Goal: Task Accomplishment & Management: Use online tool/utility

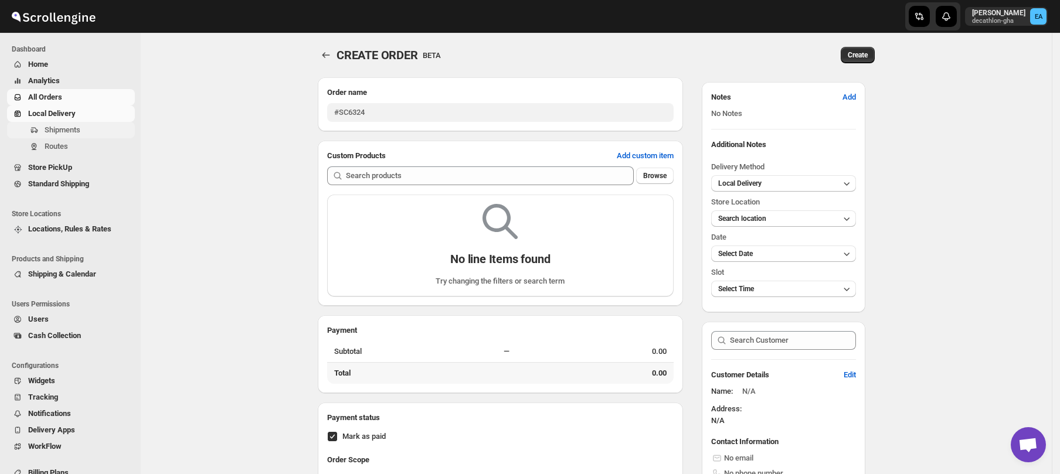
click at [59, 130] on span "Shipments" at bounding box center [63, 130] width 36 height 9
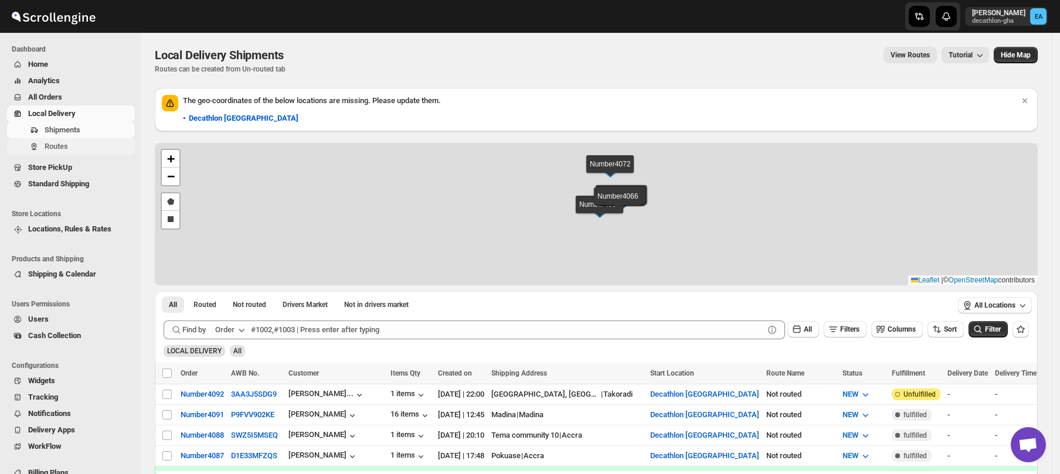
click at [63, 148] on span "Routes" at bounding box center [56, 146] width 23 height 9
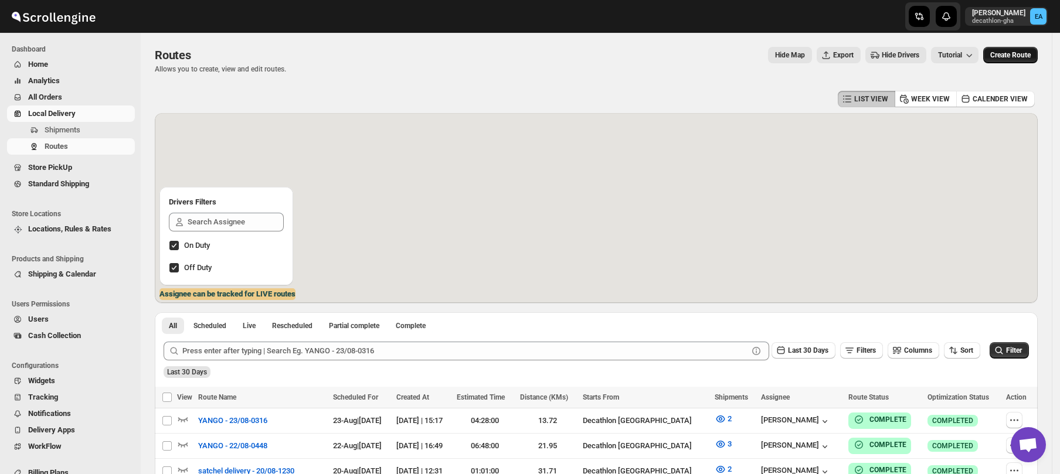
click at [1026, 57] on span "Create Route" at bounding box center [1011, 54] width 40 height 9
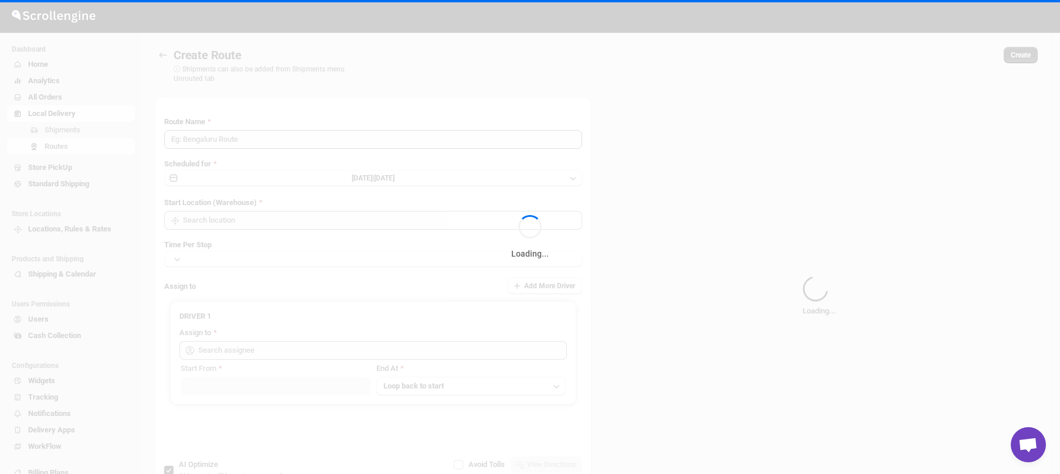
type input "Route - 25/08-1108"
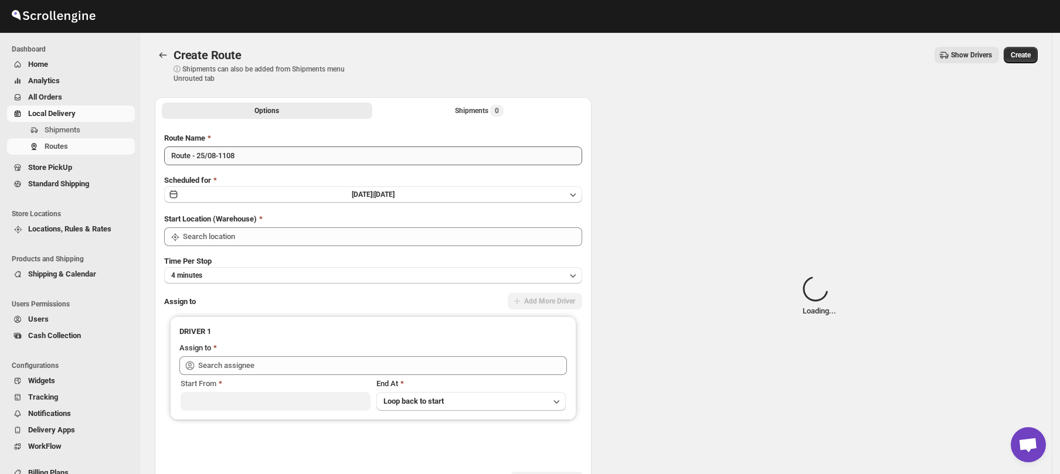
type input "Decathlon- [GEOGRAPHIC_DATA]"
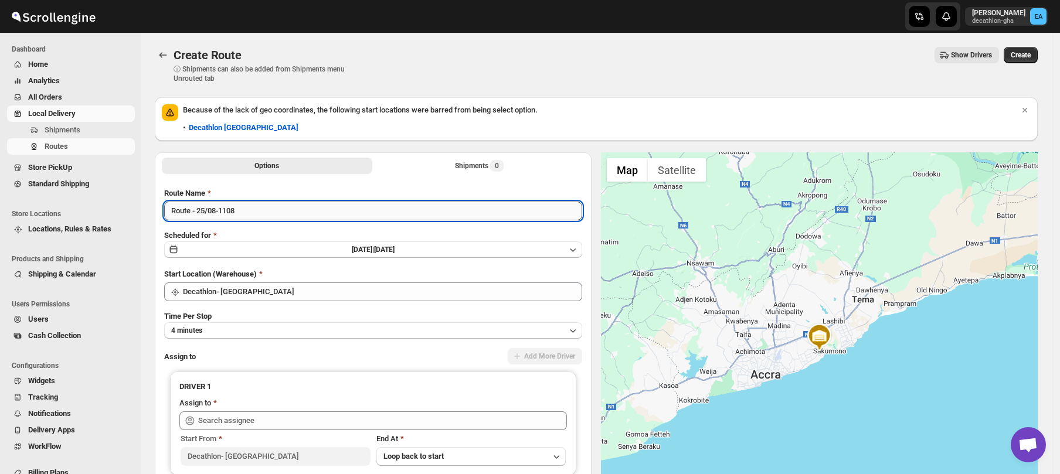
click at [189, 213] on input "Route - 25/08-1108" at bounding box center [373, 211] width 418 height 19
type input "skynet - 25/08-1108"
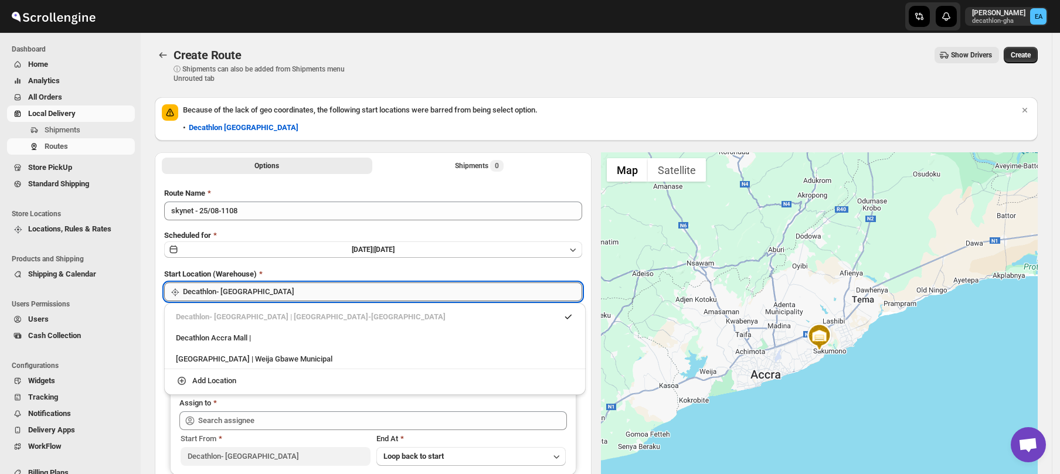
click at [237, 291] on input "Decathlon- [GEOGRAPHIC_DATA]" at bounding box center [382, 292] width 399 height 19
click at [244, 341] on div "Decathlon Accra Mall |" at bounding box center [375, 339] width 398 height 12
type input "Decathlon [GEOGRAPHIC_DATA]"
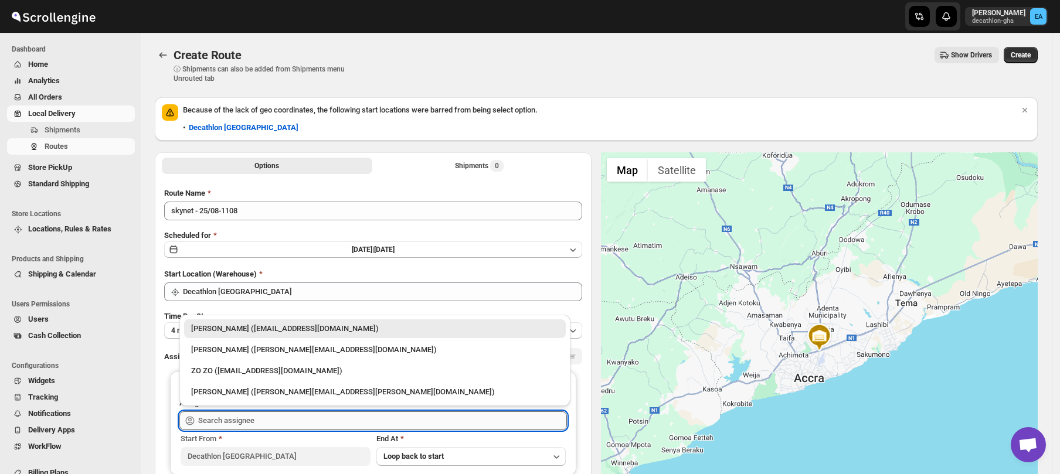
click at [261, 420] on input "text" at bounding box center [382, 421] width 369 height 19
click at [252, 352] on div "[PERSON_NAME] ([PERSON_NAME][EMAIL_ADDRESS][DOMAIN_NAME])" at bounding box center [375, 350] width 368 height 12
type input "[PERSON_NAME] ([PERSON_NAME][EMAIL_ADDRESS][DOMAIN_NAME])"
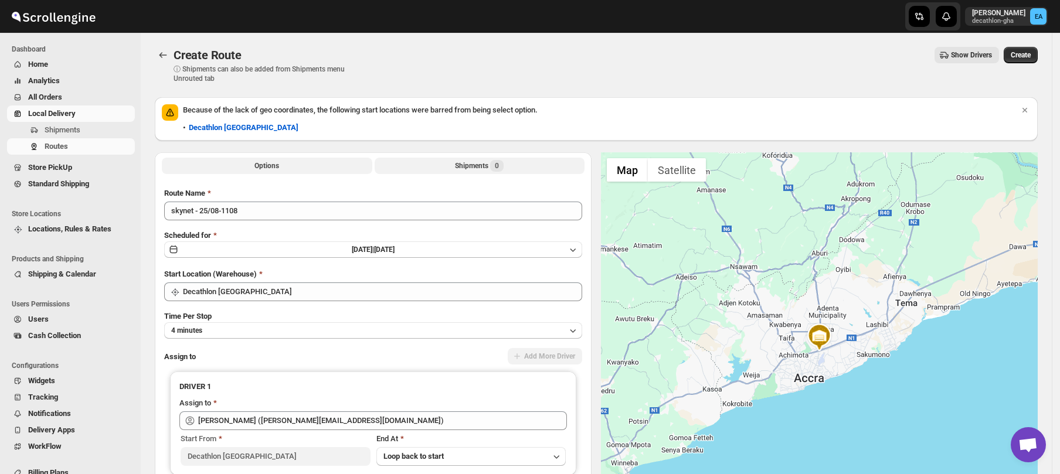
click at [500, 168] on span "0" at bounding box center [496, 166] width 13 height 12
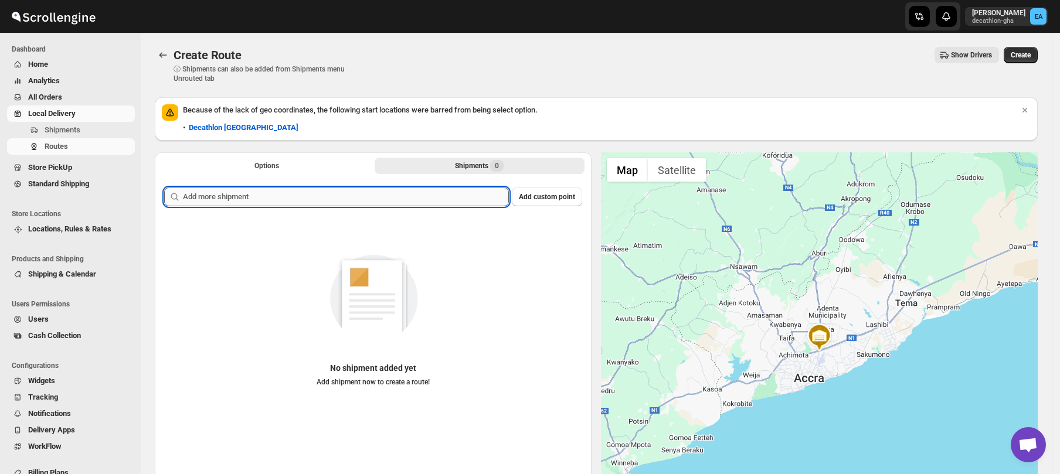
click at [230, 191] on input "text" at bounding box center [346, 197] width 326 height 19
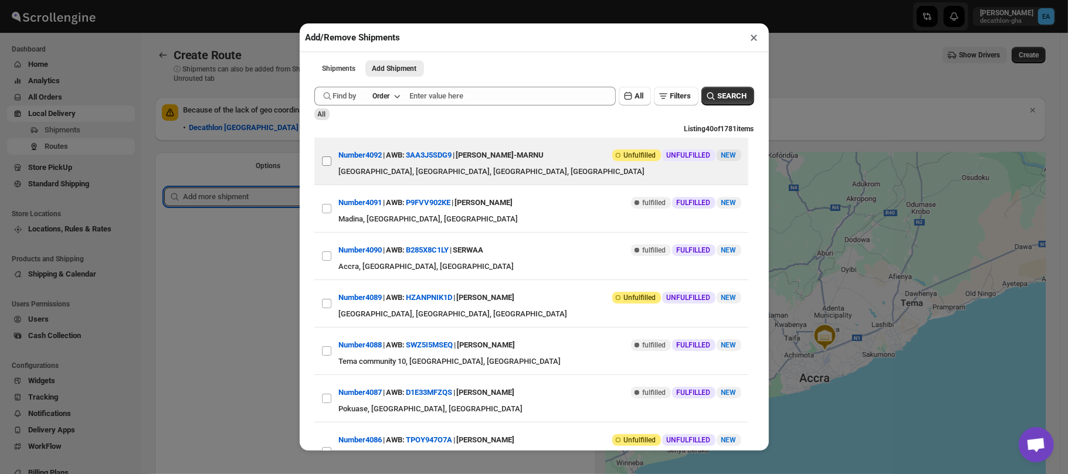
click at [328, 164] on input "View details for 68ab8b94fc41024ff29d30d9" at bounding box center [326, 161] width 9 height 9
checkbox input "true"
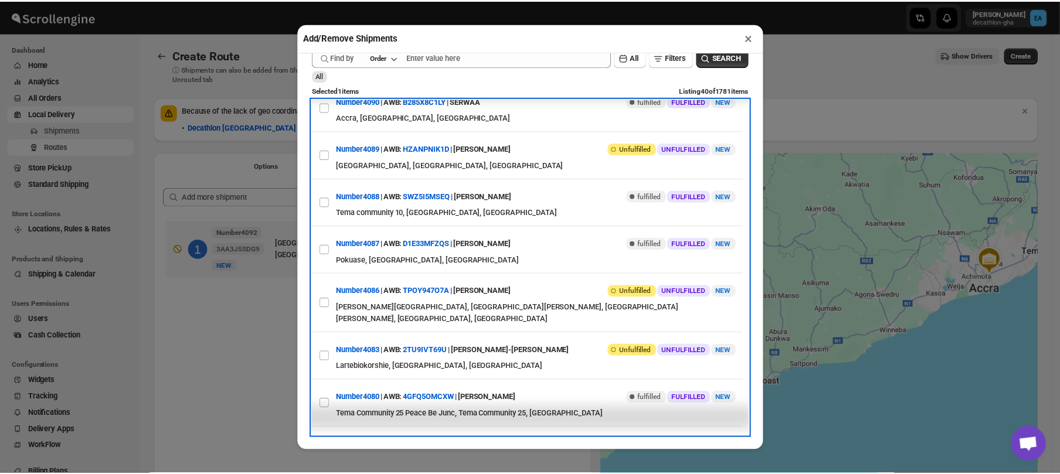
scroll to position [104, 0]
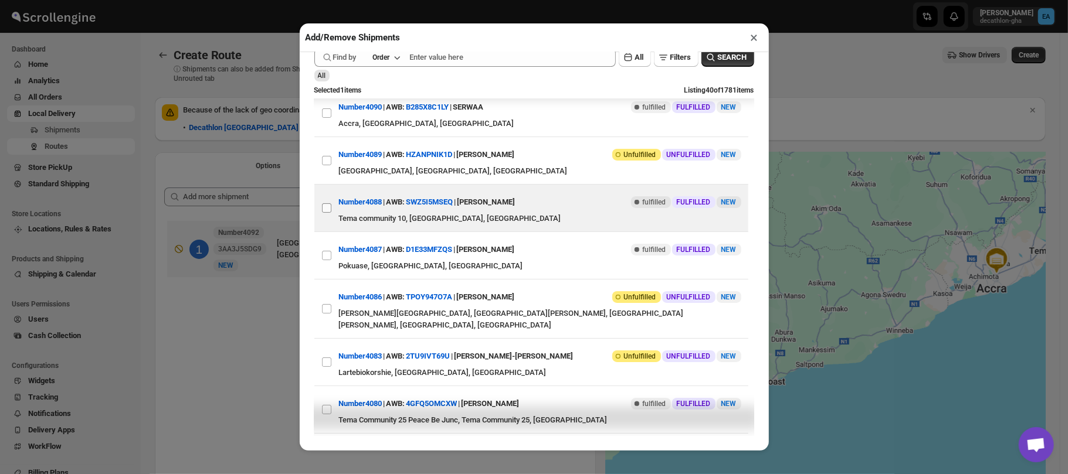
click at [324, 208] on input "View details for 68a8ced3fc41024ff29d11c0" at bounding box center [326, 207] width 9 height 9
checkbox input "true"
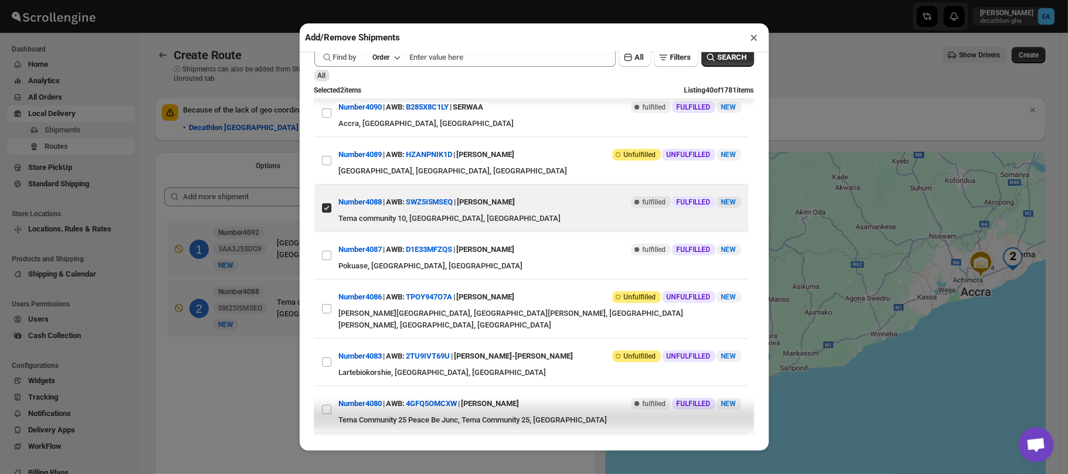
click at [859, 244] on div "Add/Remove Shipments × Shipments Add Shipment More views Shipments Add Shipment…" at bounding box center [534, 237] width 1068 height 474
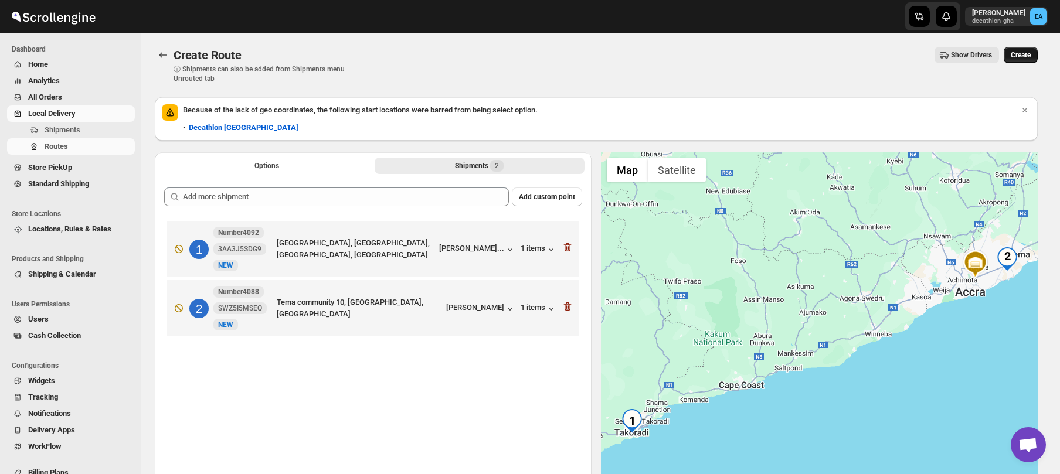
click at [1035, 62] on button "Create" at bounding box center [1021, 55] width 34 height 16
